Goal: Transaction & Acquisition: Purchase product/service

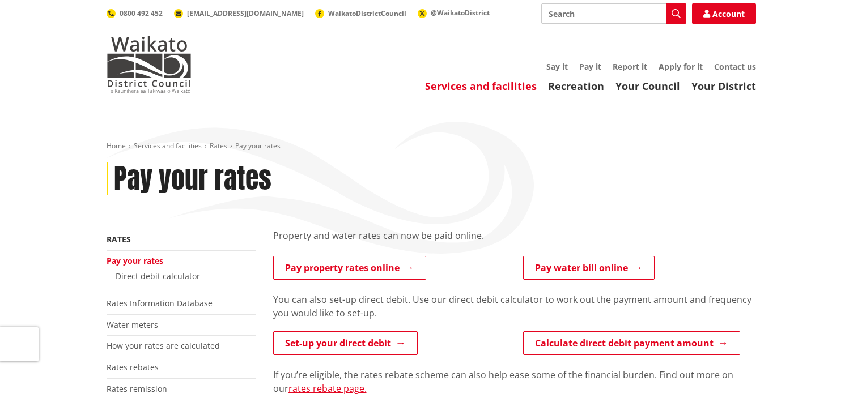
scroll to position [78, 0]
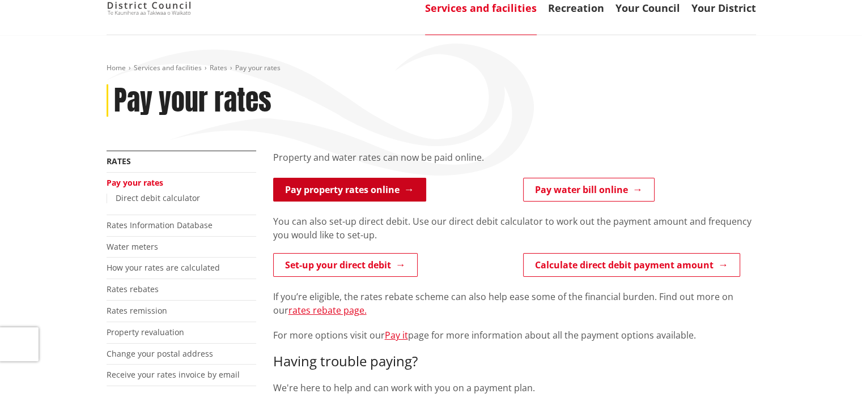
click at [306, 180] on link "Pay property rates online" at bounding box center [349, 190] width 153 height 24
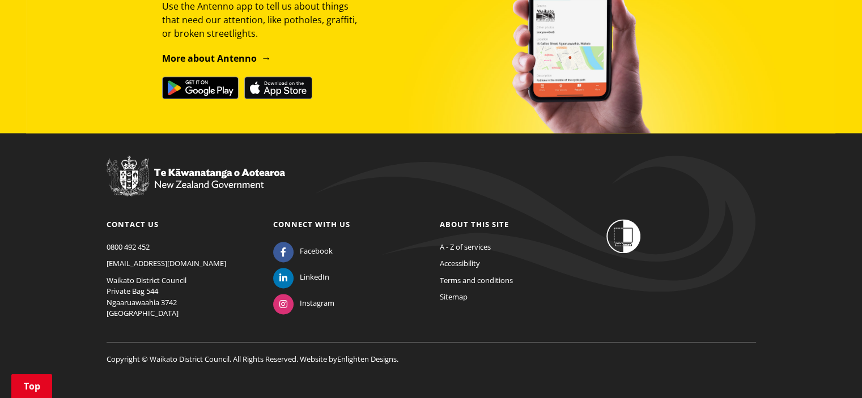
scroll to position [1454, 0]
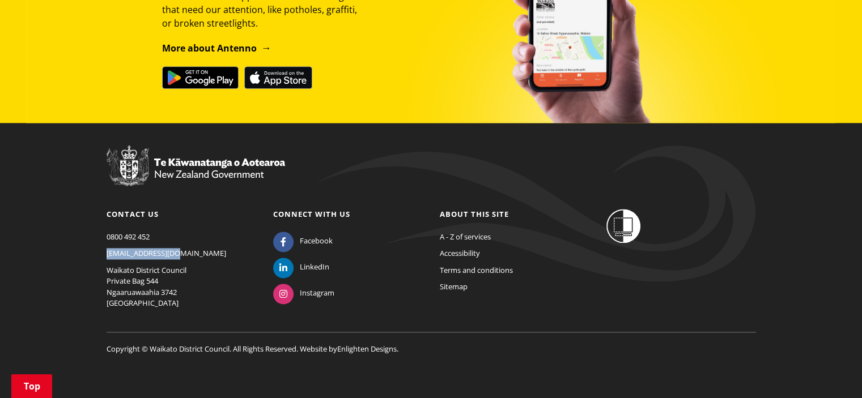
drag, startPoint x: 184, startPoint y: 253, endPoint x: 97, endPoint y: 252, distance: 86.2
click at [98, 252] on div "Contact us 0800 492 452 info@waidc.govt.nz Waikato District Council Private Bag…" at bounding box center [181, 262] width 167 height 106
copy link "[EMAIL_ADDRESS][DOMAIN_NAME]"
